Goal: Find specific page/section: Find specific page/section

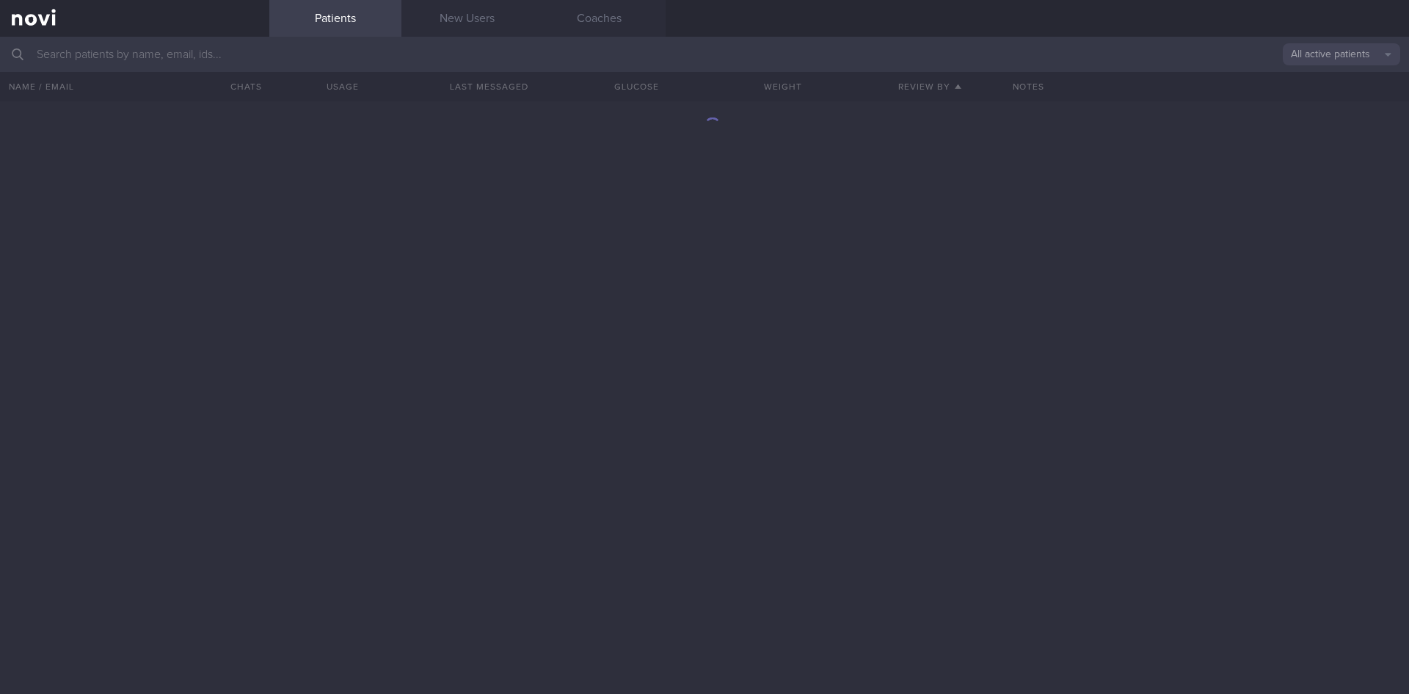
click at [161, 57] on input "text" at bounding box center [704, 54] width 1409 height 35
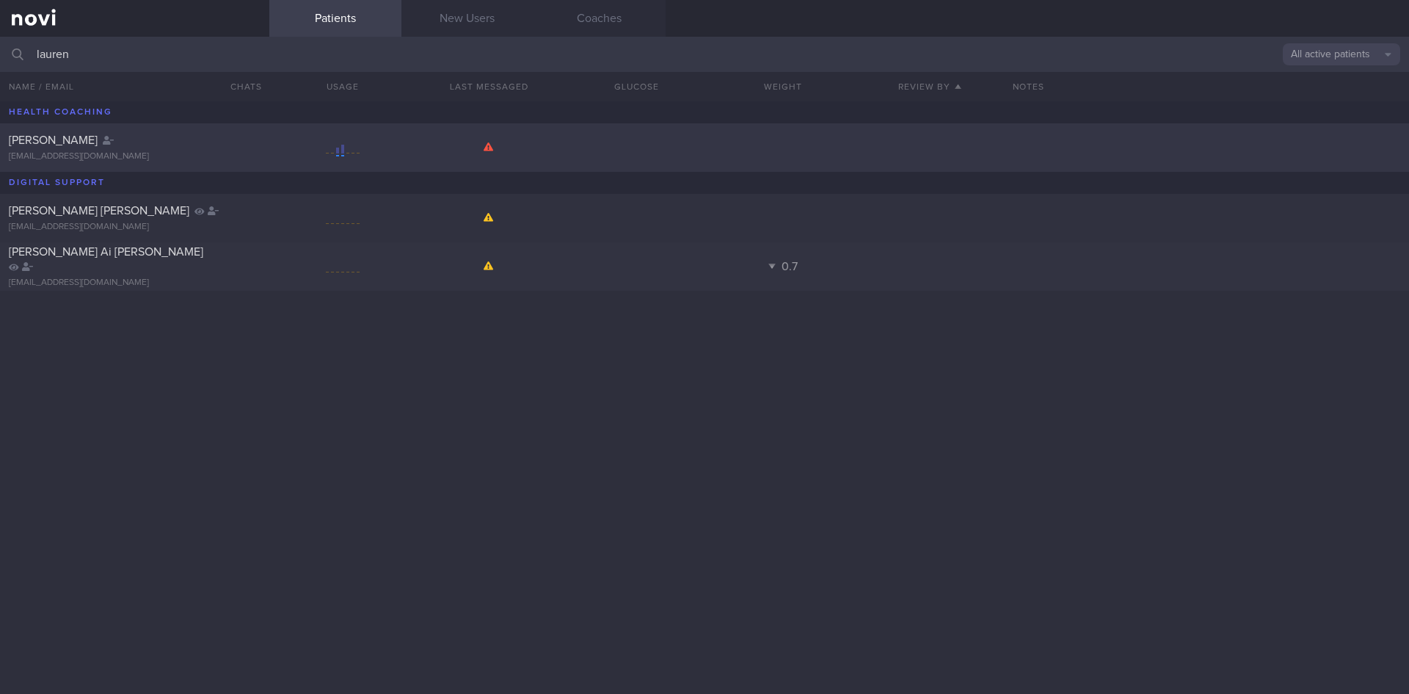
type input "lauren"
click at [87, 135] on span "[PERSON_NAME]" at bounding box center [53, 140] width 89 height 12
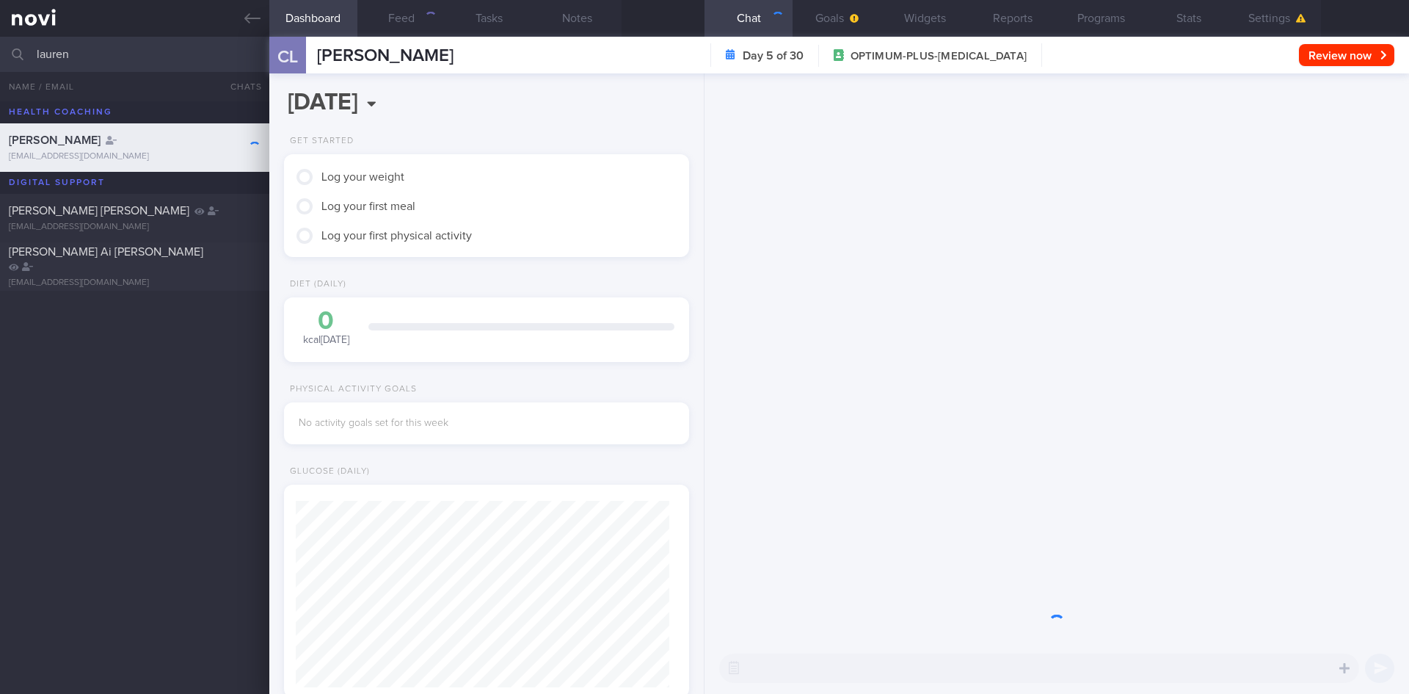
scroll to position [183, 368]
